Goal: Check status: Check status

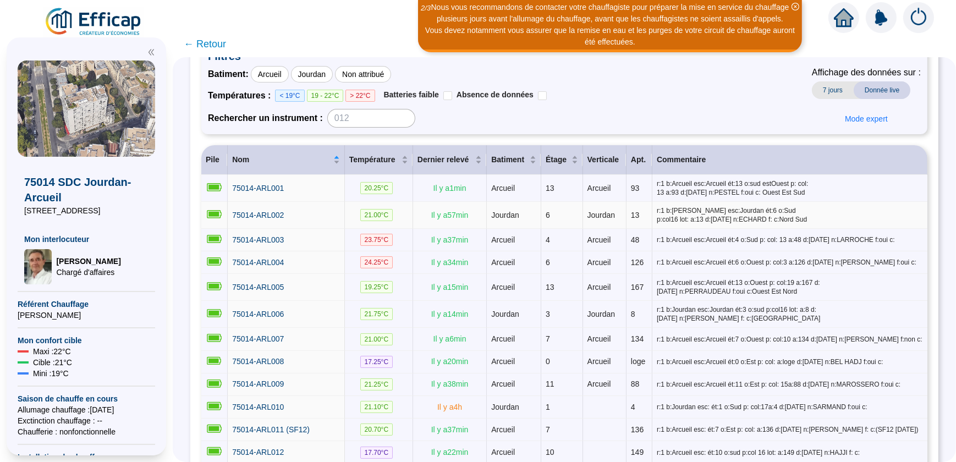
scroll to position [100, 0]
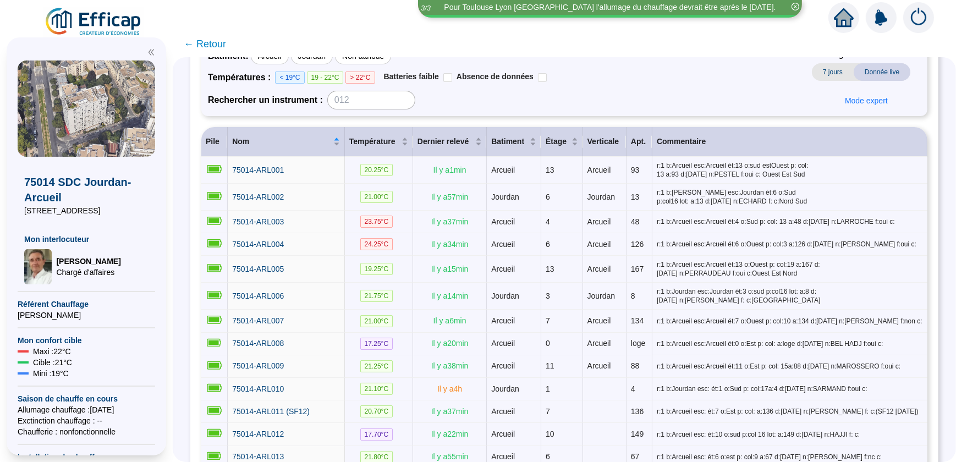
click at [194, 44] on span "← Retour" at bounding box center [205, 43] width 42 height 15
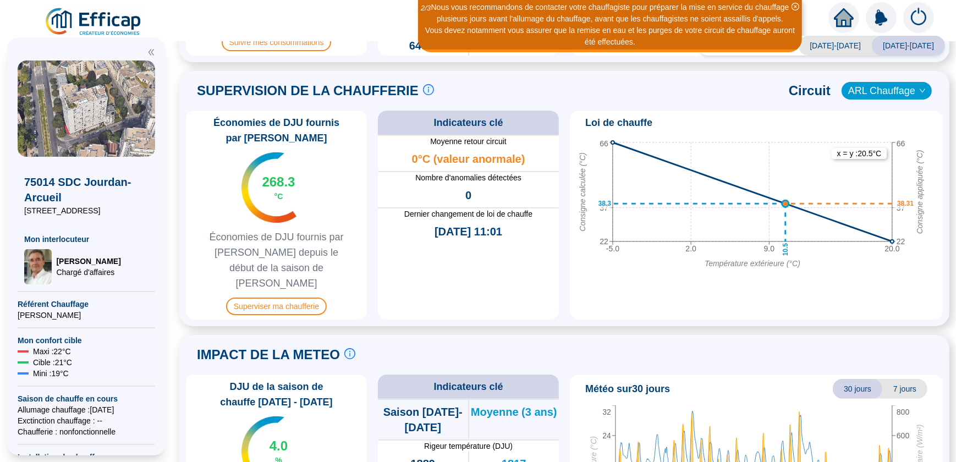
scroll to position [500, 0]
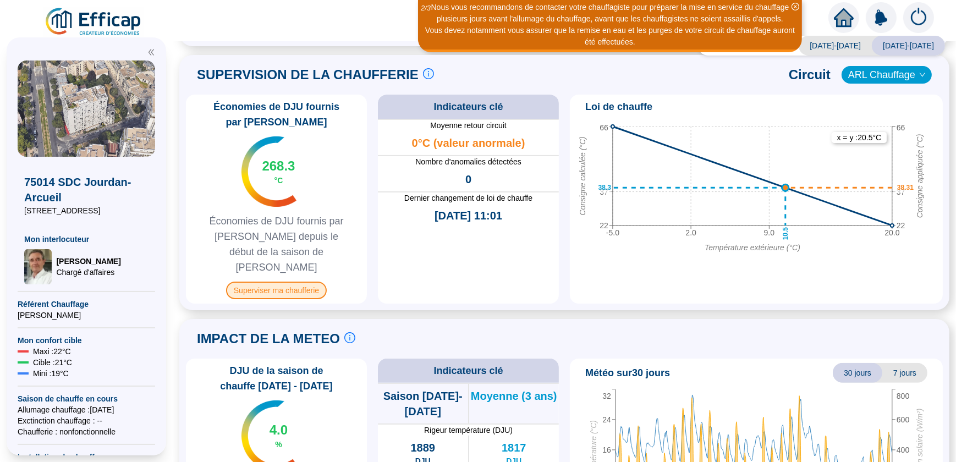
click at [274, 282] on span "Superviser ma chaufferie" at bounding box center [276, 291] width 101 height 18
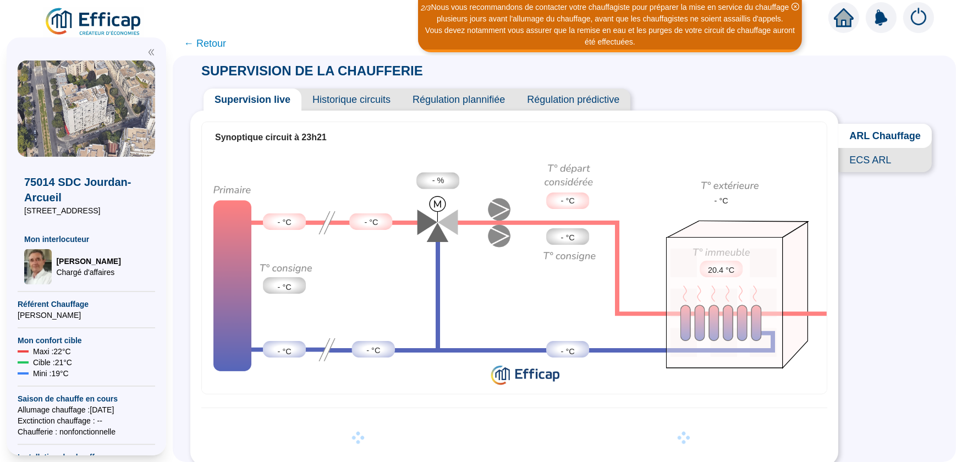
click at [873, 137] on span "ARL Chauffage" at bounding box center [884, 136] width 93 height 24
click at [878, 166] on span "ECS ARL" at bounding box center [884, 160] width 93 height 24
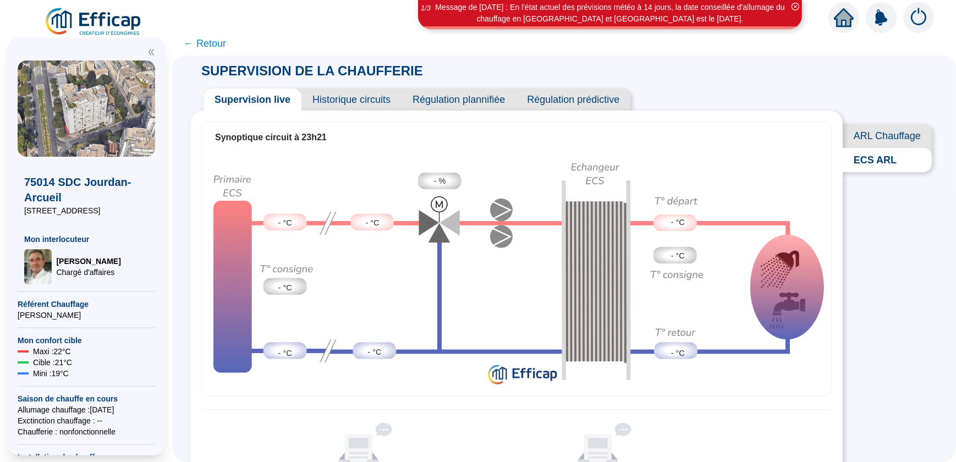
click at [361, 101] on span "Historique circuits" at bounding box center [351, 100] width 100 height 22
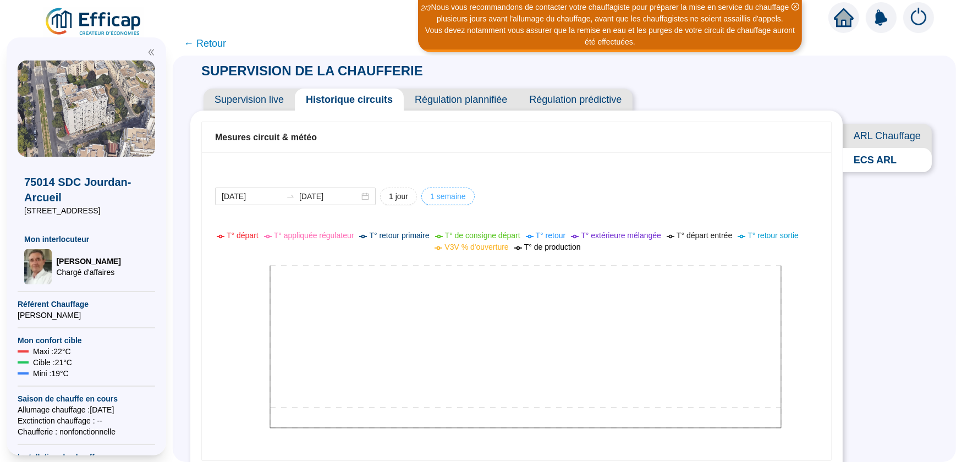
click at [442, 195] on span "1 semaine" at bounding box center [448, 197] width 36 height 12
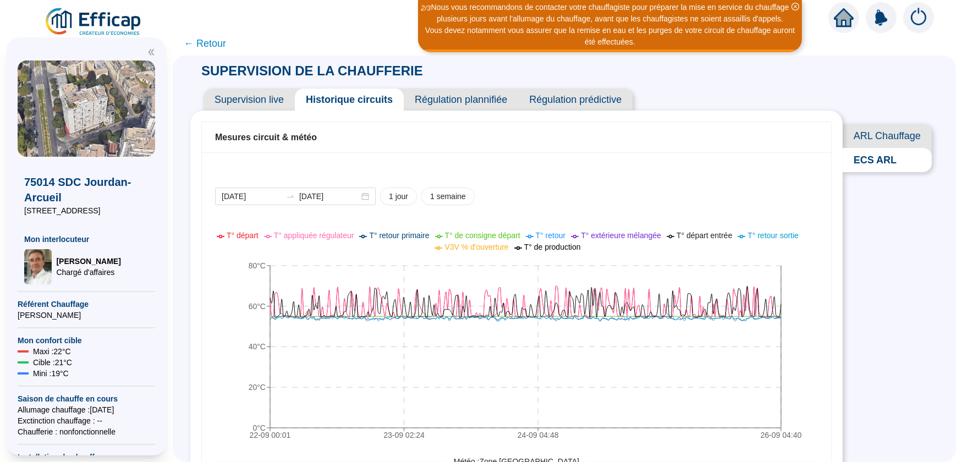
click at [884, 134] on span "ARL Chauffage" at bounding box center [886, 136] width 89 height 24
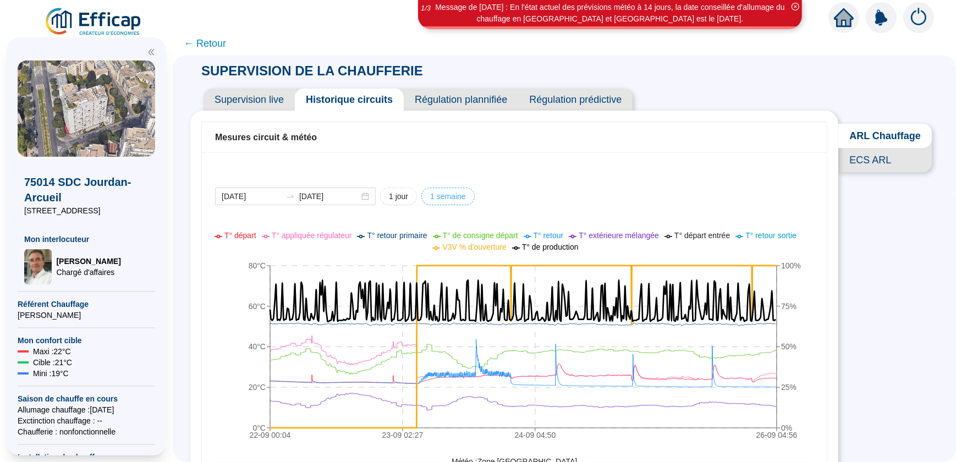
click at [443, 198] on span "1 semaine" at bounding box center [448, 197] width 36 height 12
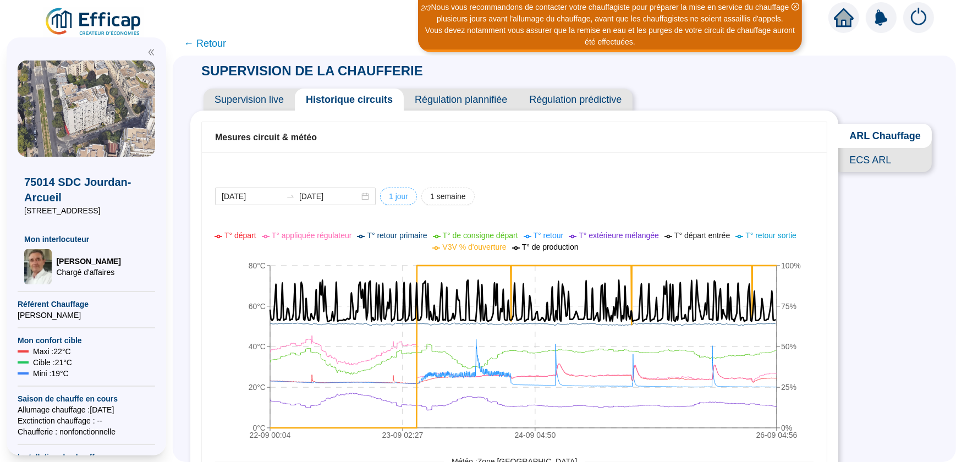
click at [408, 196] on span "1 jour" at bounding box center [398, 197] width 19 height 12
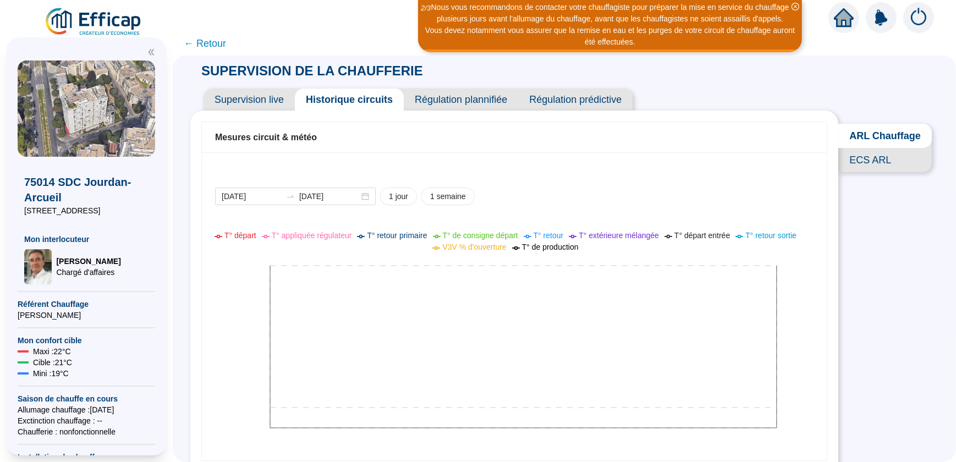
click at [886, 165] on span "ECS ARL" at bounding box center [884, 160] width 93 height 24
click at [453, 199] on span "1 semaine" at bounding box center [448, 197] width 36 height 12
type input "[DATE]"
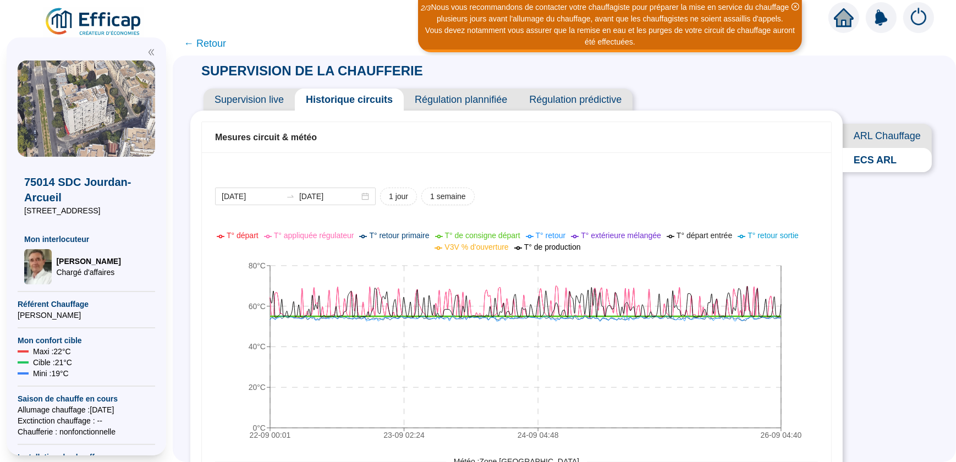
click at [192, 43] on span "← Retour" at bounding box center [205, 43] width 42 height 15
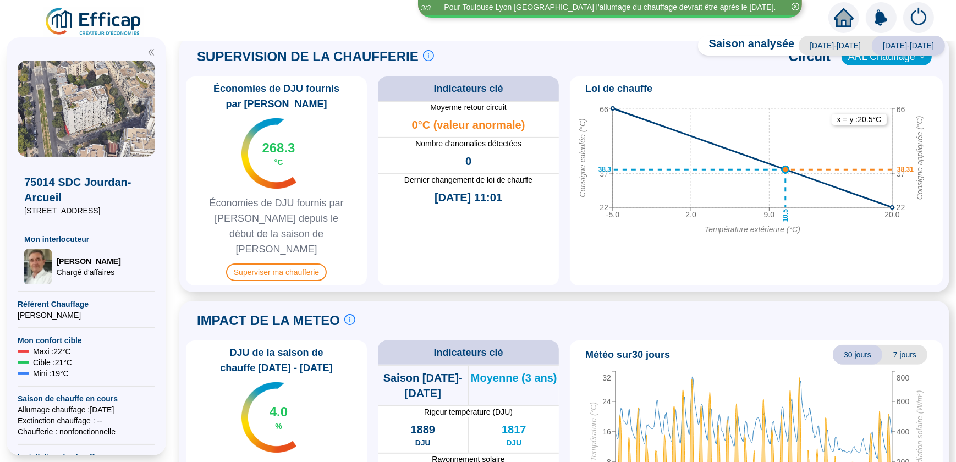
scroll to position [452, 0]
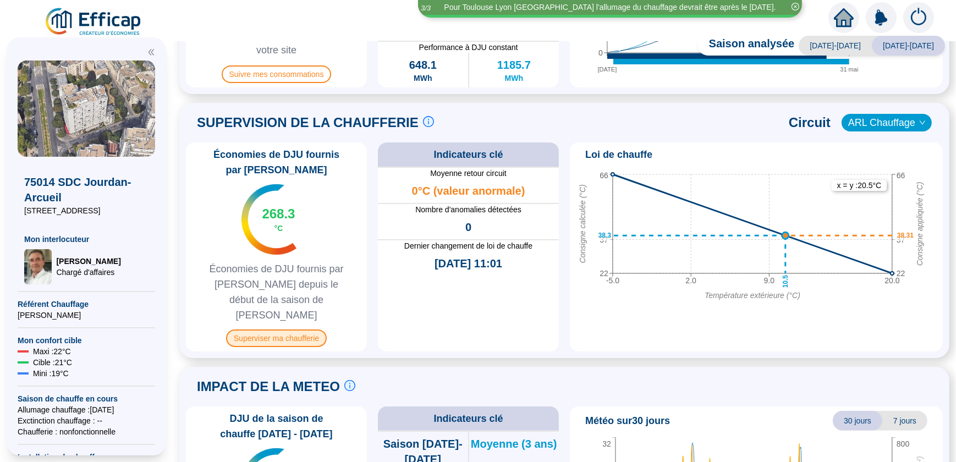
click at [285, 329] on span "Superviser ma chaufferie" at bounding box center [276, 338] width 101 height 18
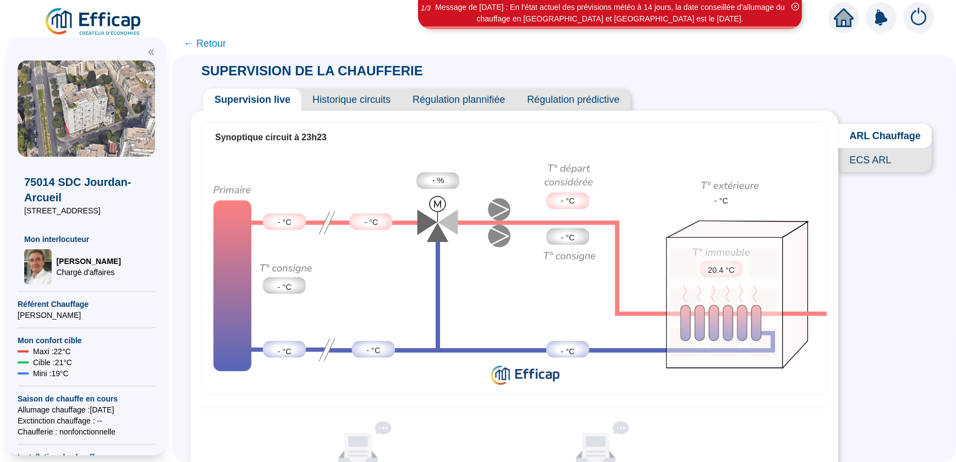
click at [192, 43] on span "← Retour" at bounding box center [205, 43] width 42 height 15
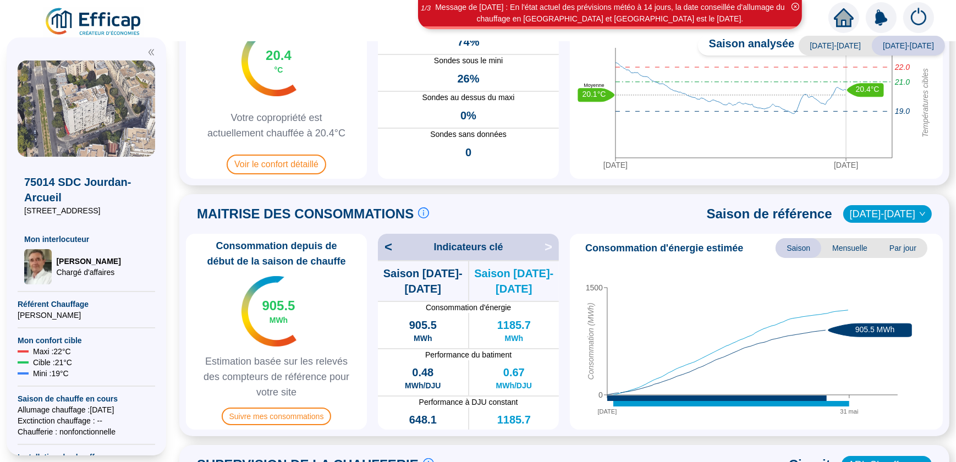
scroll to position [200, 0]
